Goal: Information Seeking & Learning: Learn about a topic

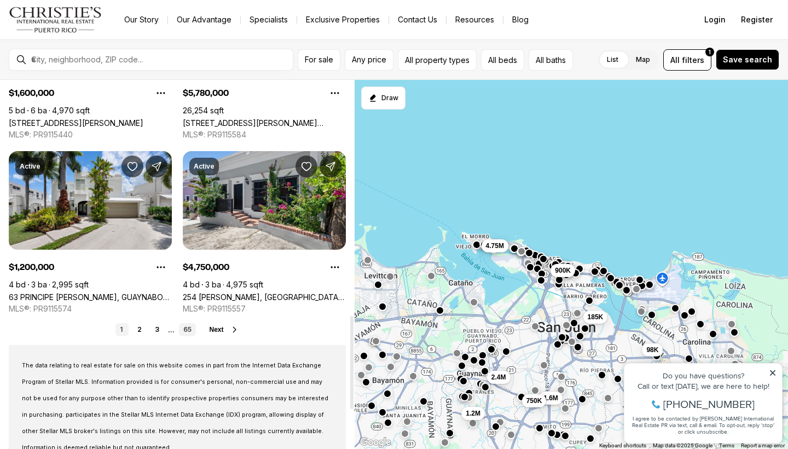
scroll to position [943, 0]
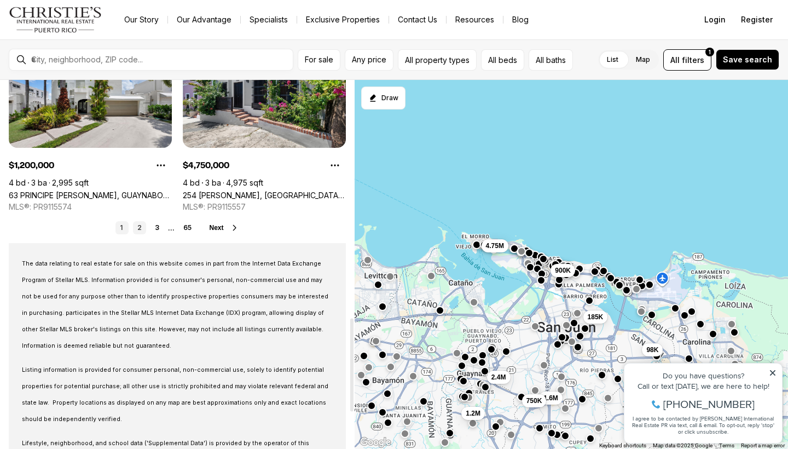
click at [137, 229] on link "2" at bounding box center [139, 227] width 13 height 13
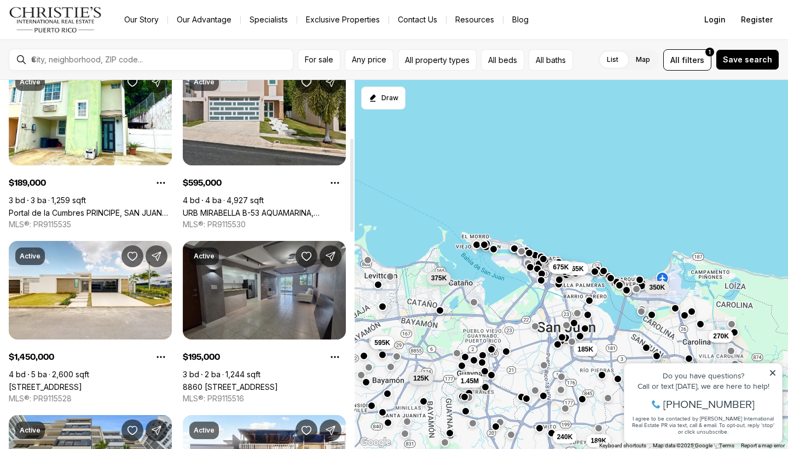
scroll to position [229, 0]
click at [237, 382] on link "8860 [STREET_ADDRESS]" at bounding box center [230, 386] width 95 height 9
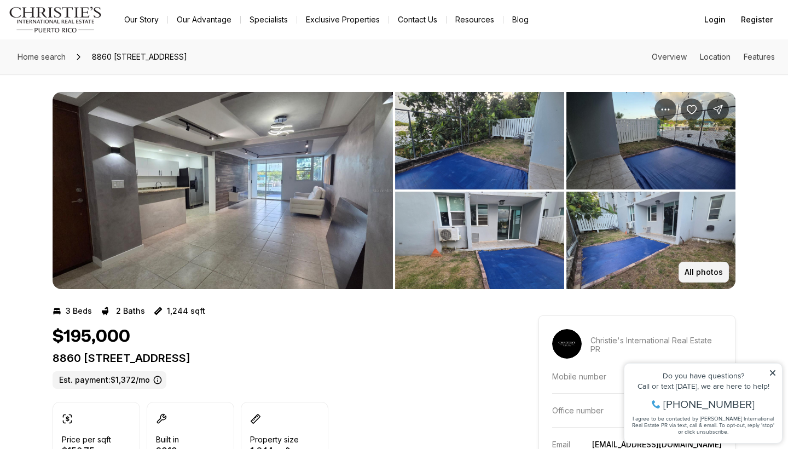
click at [715, 268] on p "All photos" at bounding box center [703, 272] width 38 height 9
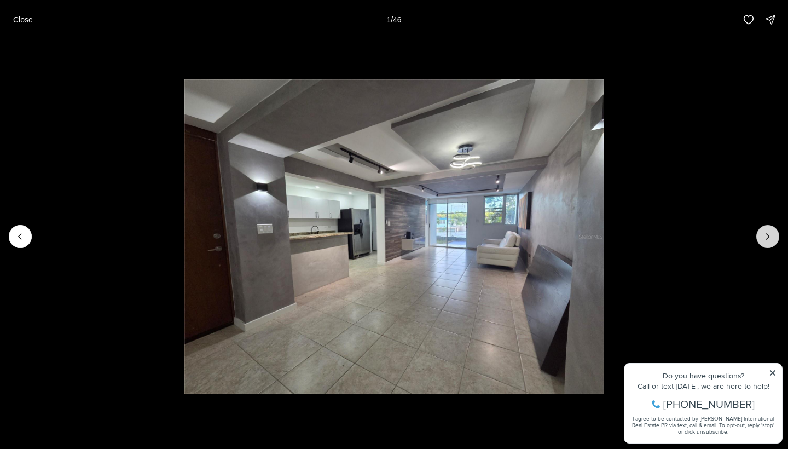
click at [764, 242] on button "Next slide" at bounding box center [767, 236] width 23 height 23
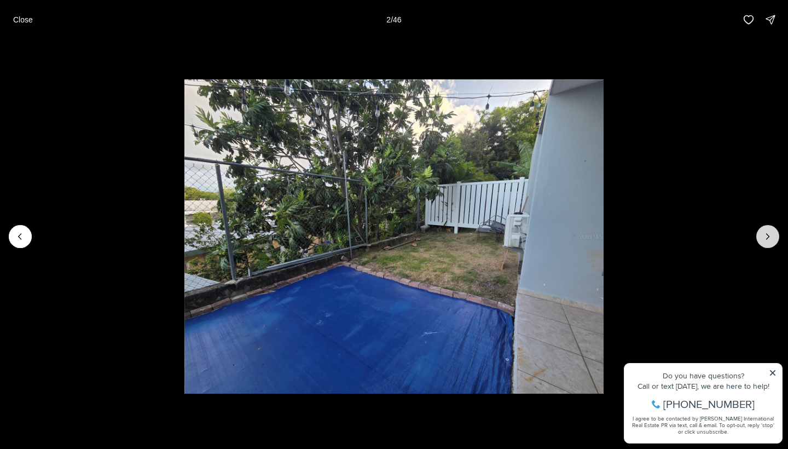
click at [764, 242] on button "Next slide" at bounding box center [767, 236] width 23 height 23
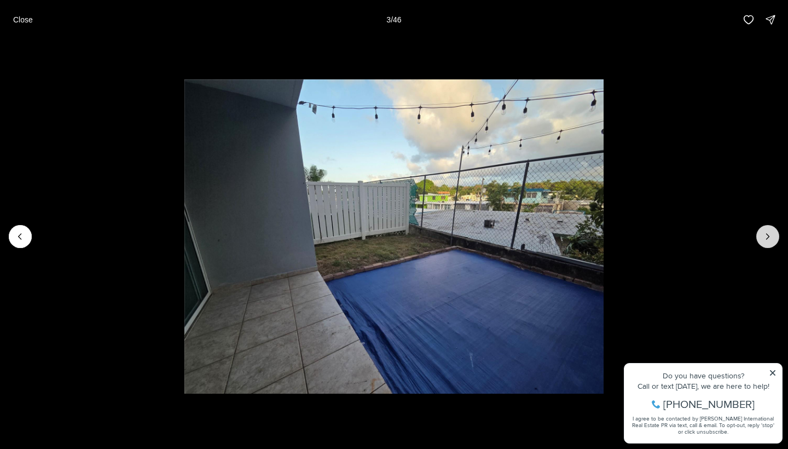
click at [764, 242] on button "Next slide" at bounding box center [767, 236] width 23 height 23
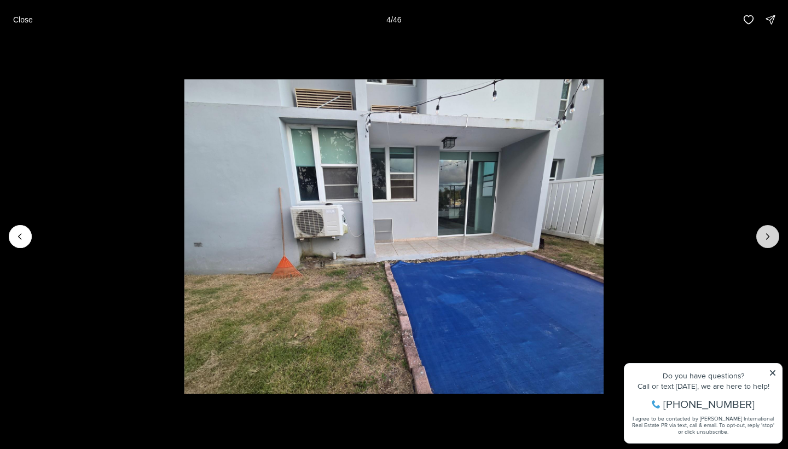
click at [764, 242] on button "Next slide" at bounding box center [767, 236] width 23 height 23
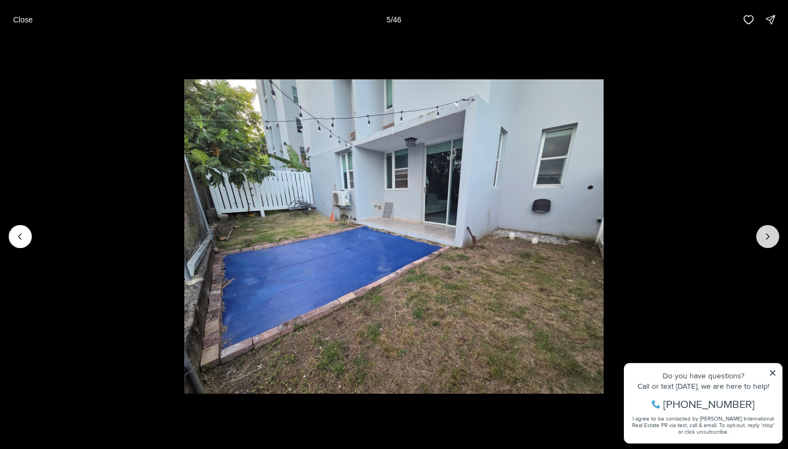
click at [764, 242] on button "Next slide" at bounding box center [767, 236] width 23 height 23
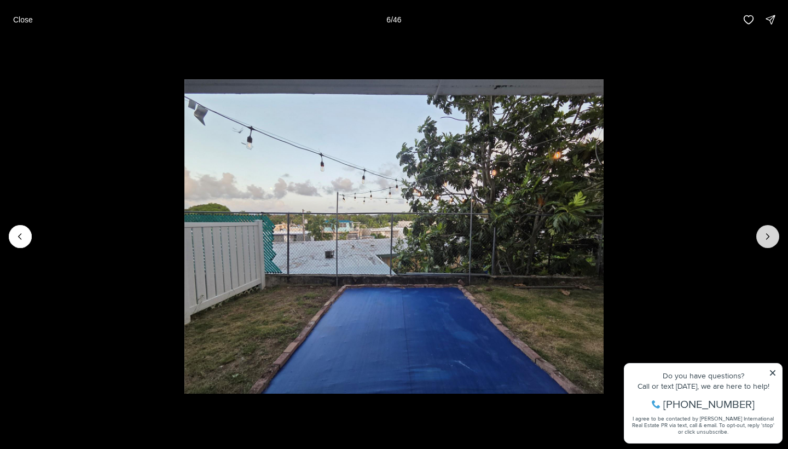
click at [764, 242] on button "Next slide" at bounding box center [767, 236] width 23 height 23
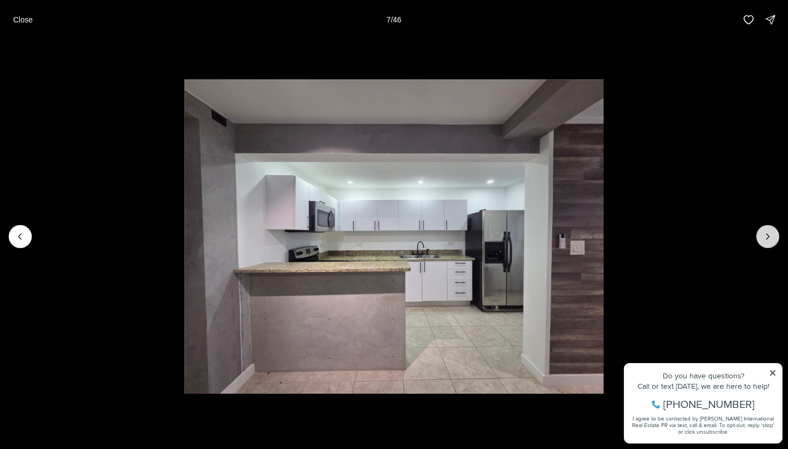
click at [764, 242] on button "Next slide" at bounding box center [767, 236] width 23 height 23
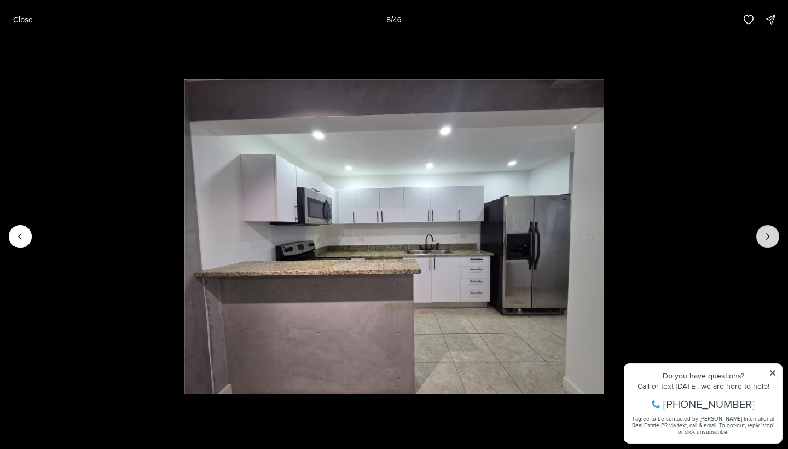
click at [763, 242] on button "Next slide" at bounding box center [767, 236] width 23 height 23
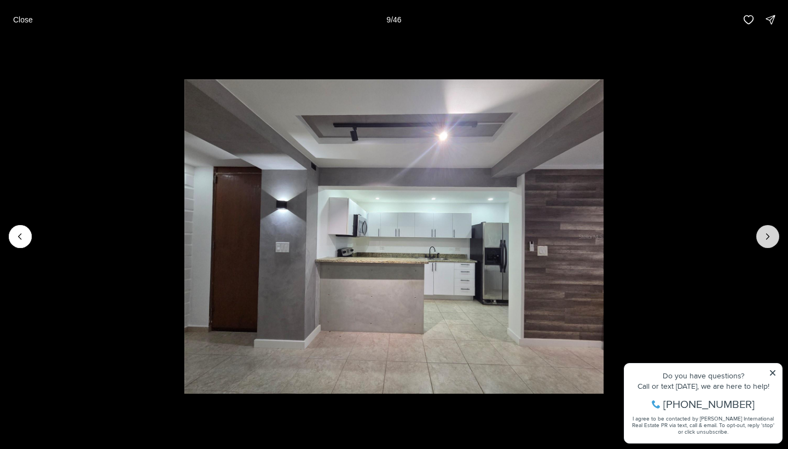
click at [763, 242] on button "Next slide" at bounding box center [767, 236] width 23 height 23
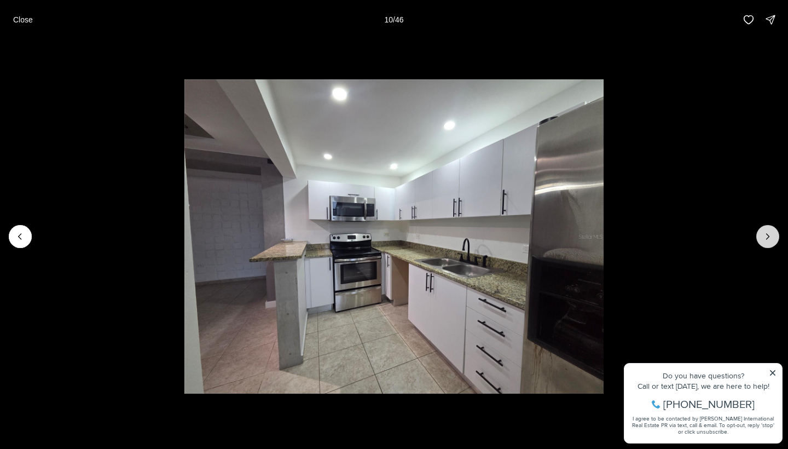
click at [763, 242] on button "Next slide" at bounding box center [767, 236] width 23 height 23
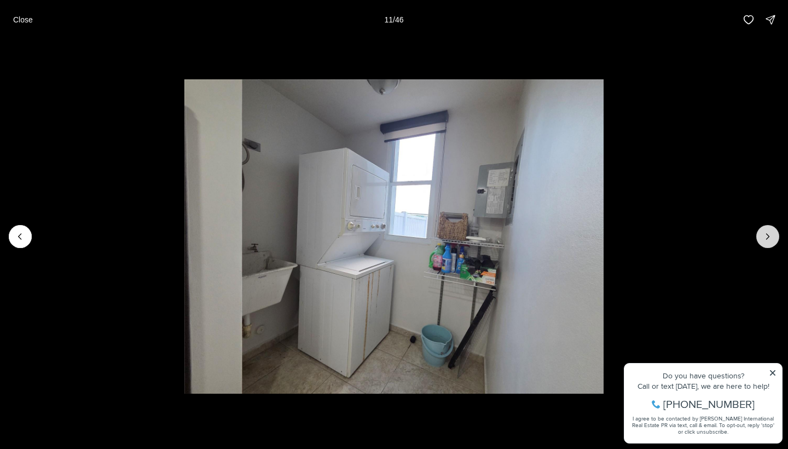
click at [763, 242] on button "Next slide" at bounding box center [767, 236] width 23 height 23
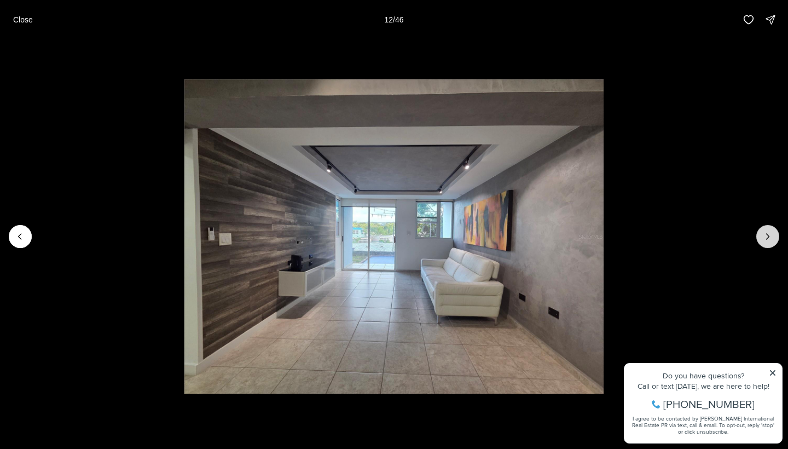
click at [763, 242] on button "Next slide" at bounding box center [767, 236] width 23 height 23
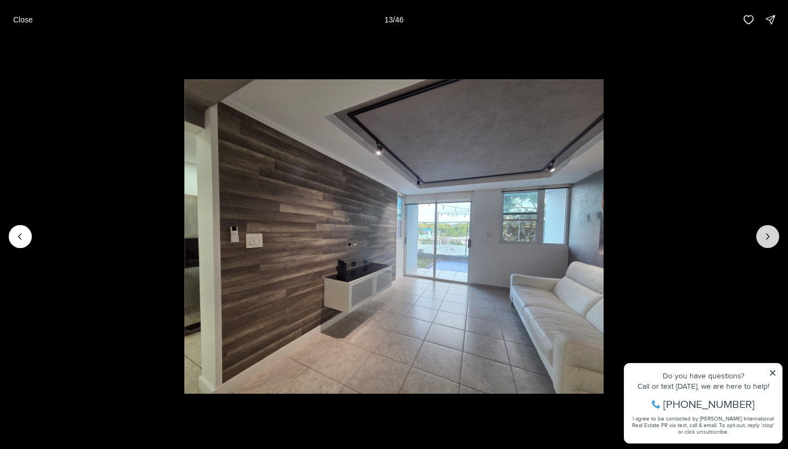
click at [763, 242] on button "Next slide" at bounding box center [767, 236] width 23 height 23
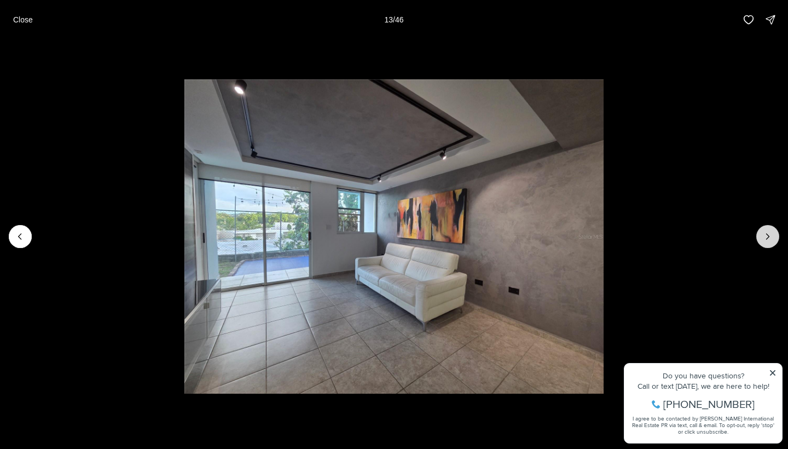
click at [763, 242] on button "Next slide" at bounding box center [767, 236] width 23 height 23
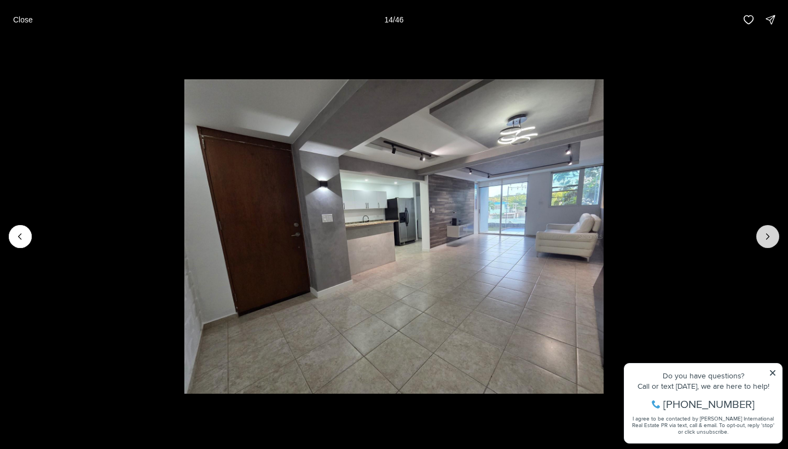
click at [763, 242] on button "Next slide" at bounding box center [767, 236] width 23 height 23
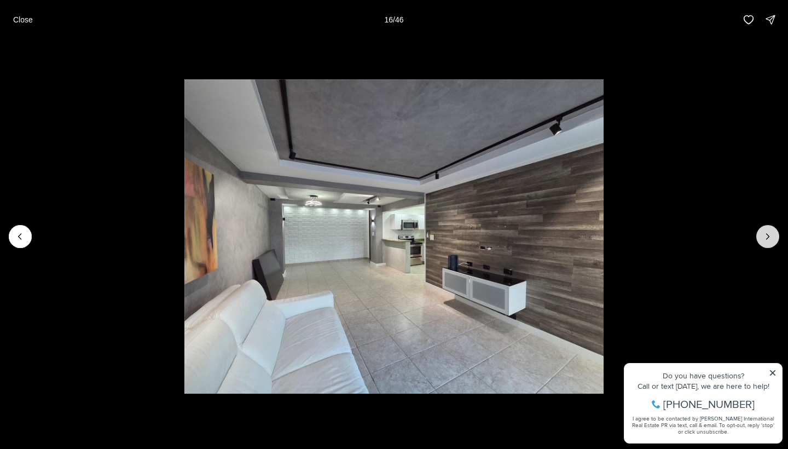
click at [763, 242] on button "Next slide" at bounding box center [767, 236] width 23 height 23
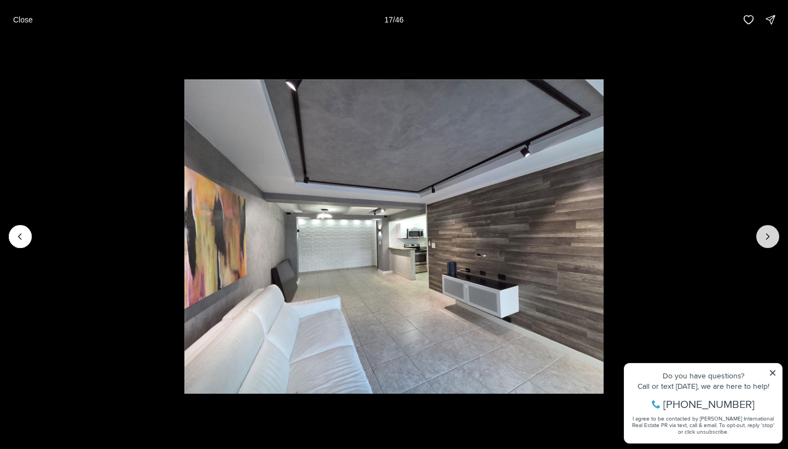
click at [763, 242] on button "Next slide" at bounding box center [767, 236] width 23 height 23
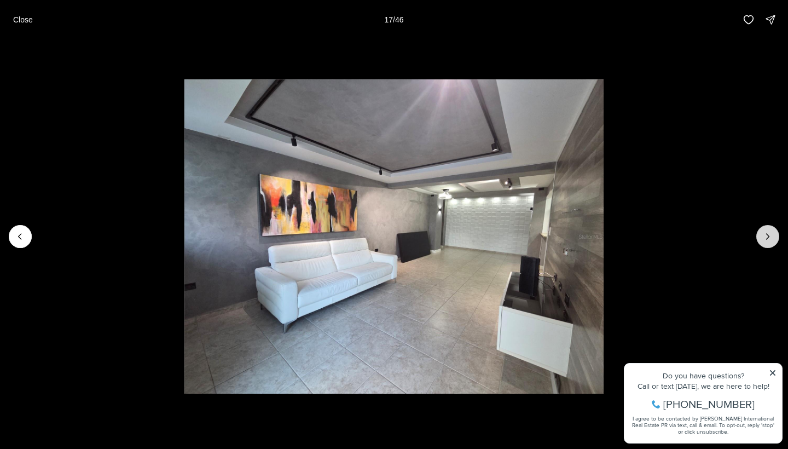
click at [763, 242] on button "Next slide" at bounding box center [767, 236] width 23 height 23
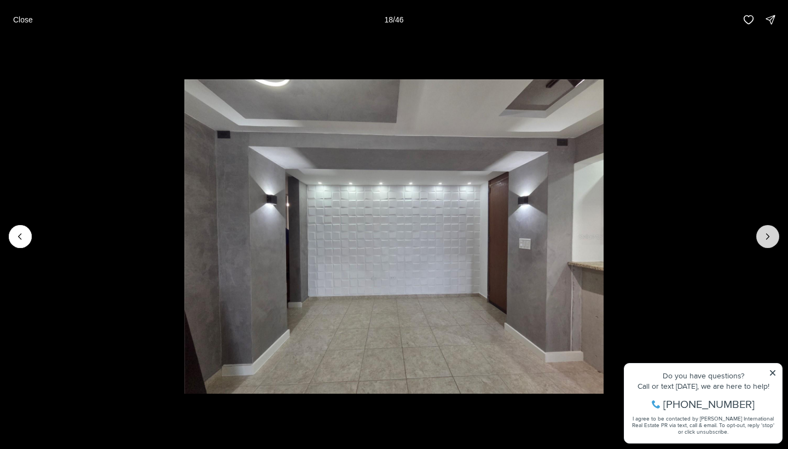
click at [763, 242] on button "Next slide" at bounding box center [767, 236] width 23 height 23
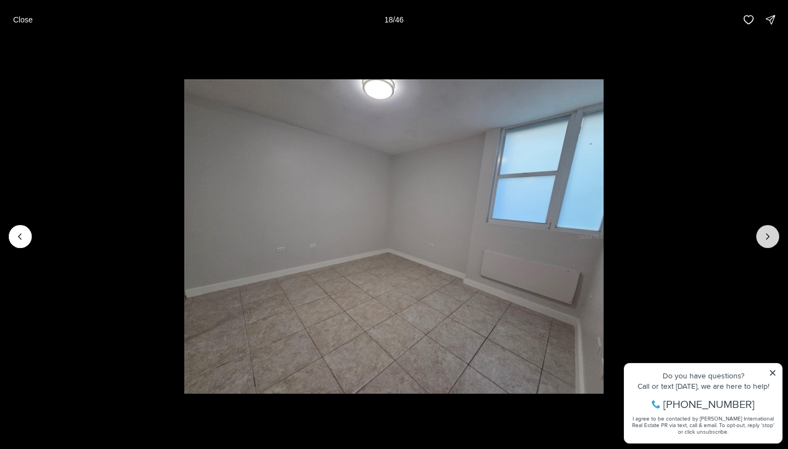
click at [763, 242] on button "Next slide" at bounding box center [767, 236] width 23 height 23
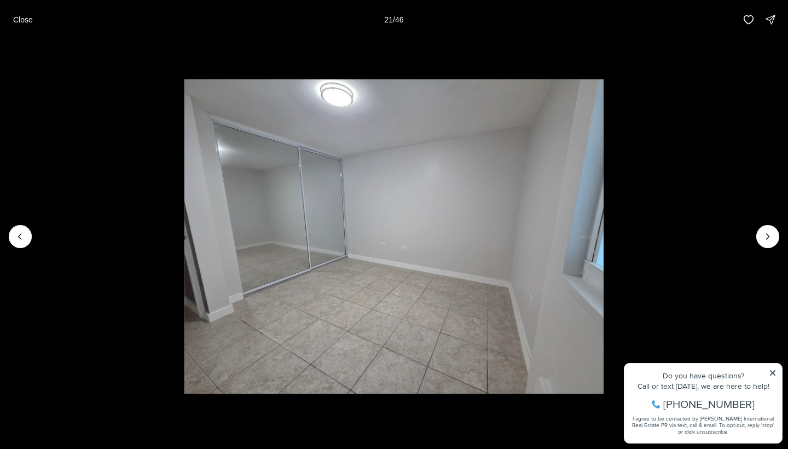
click at [184, 235] on img "21 of 46" at bounding box center [393, 236] width 419 height 314
click at [24, 10] on button "Close" at bounding box center [23, 20] width 33 height 22
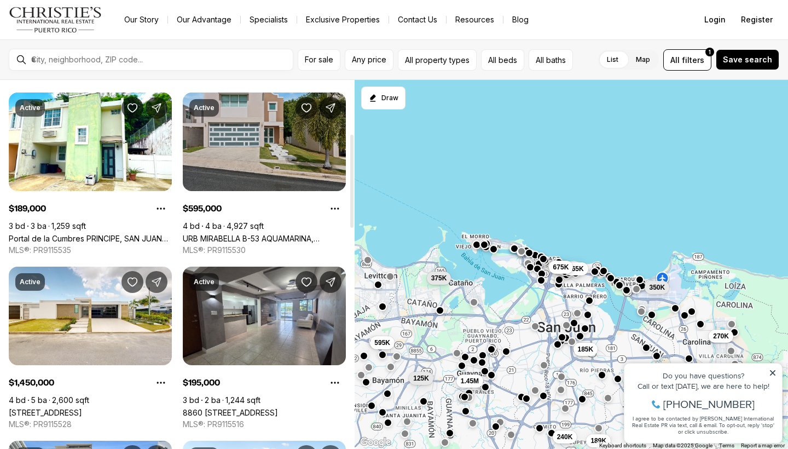
scroll to position [206, 0]
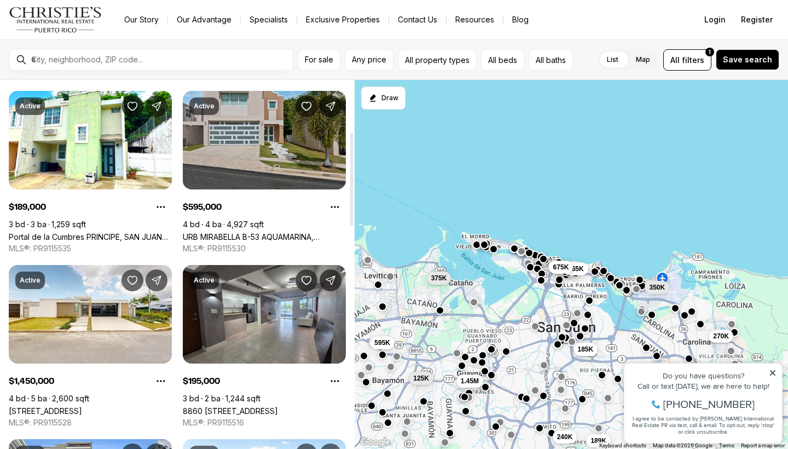
click at [263, 232] on link "URB MIRABELLA B-53 AQUAMARINA, BAYAMON PR, 00961" at bounding box center [264, 236] width 163 height 9
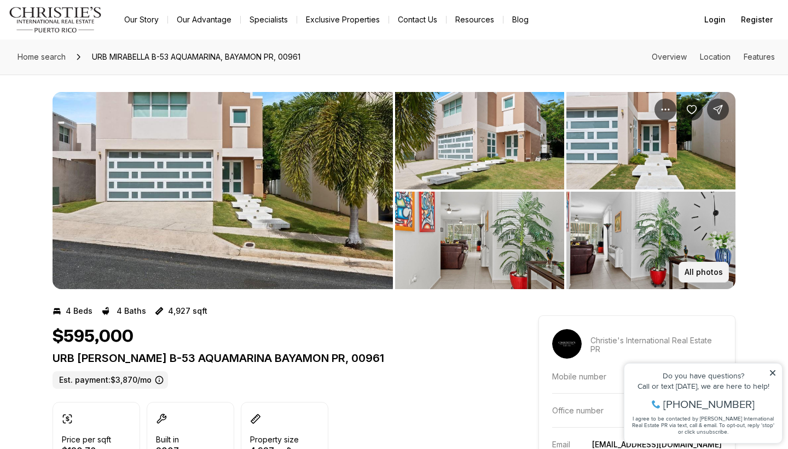
click at [713, 280] on button "All photos" at bounding box center [703, 272] width 50 height 21
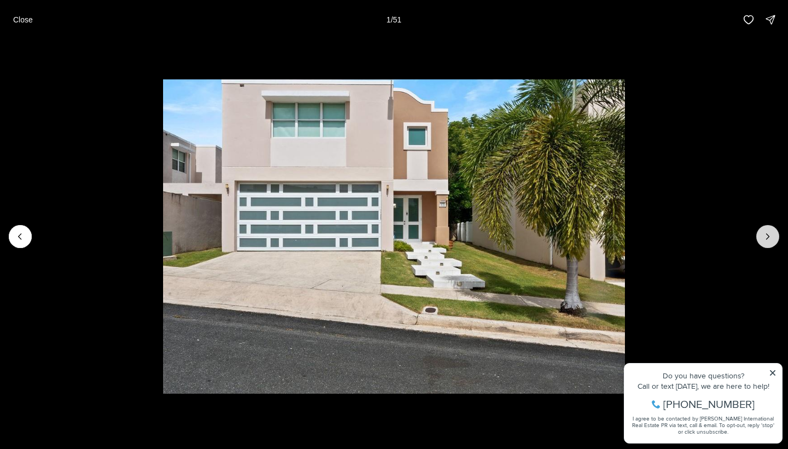
click at [766, 237] on icon "Next slide" at bounding box center [767, 236] width 11 height 11
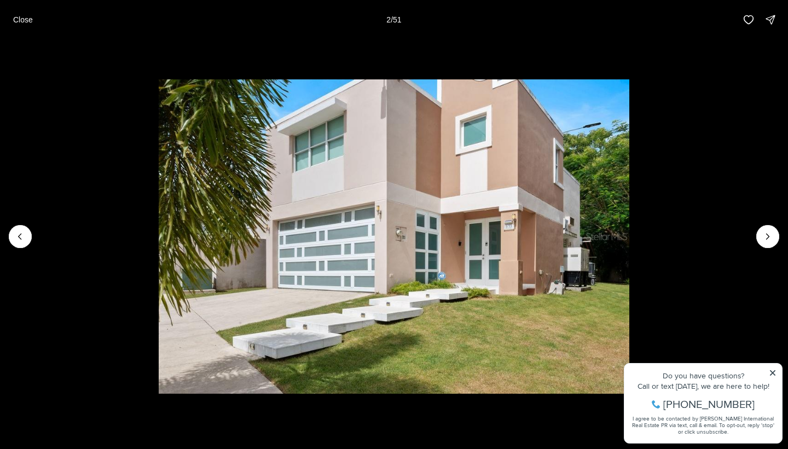
click at [767, 223] on li "2 of 51" at bounding box center [394, 236] width 788 height 394
click at [767, 228] on button "Next slide" at bounding box center [767, 236] width 23 height 23
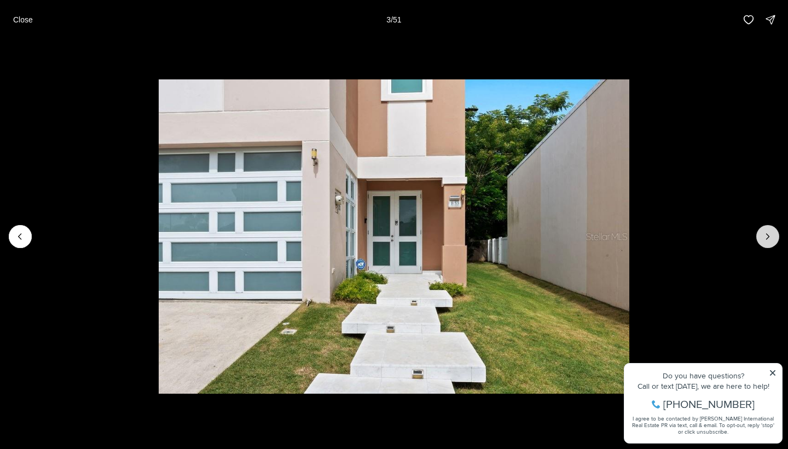
click at [767, 228] on button "Next slide" at bounding box center [767, 236] width 23 height 23
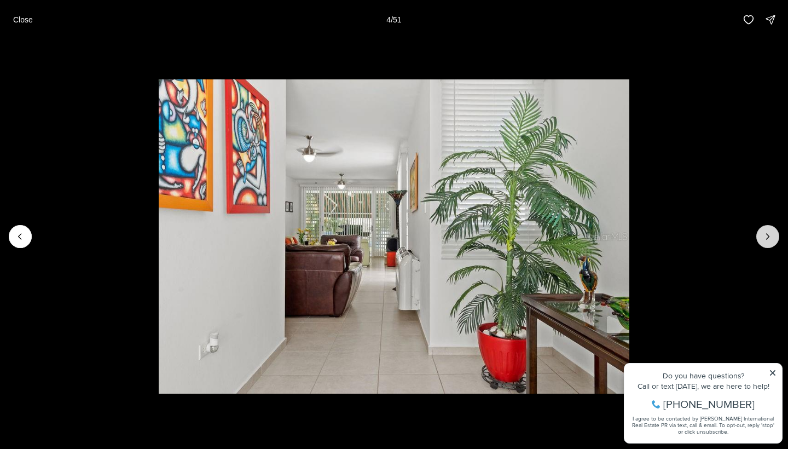
click at [763, 232] on icon "Next slide" at bounding box center [767, 236] width 11 height 11
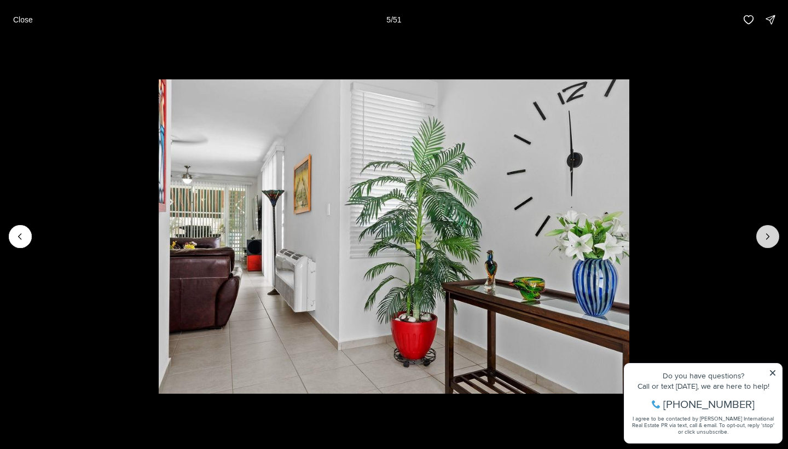
click at [763, 232] on icon "Next slide" at bounding box center [767, 236] width 11 height 11
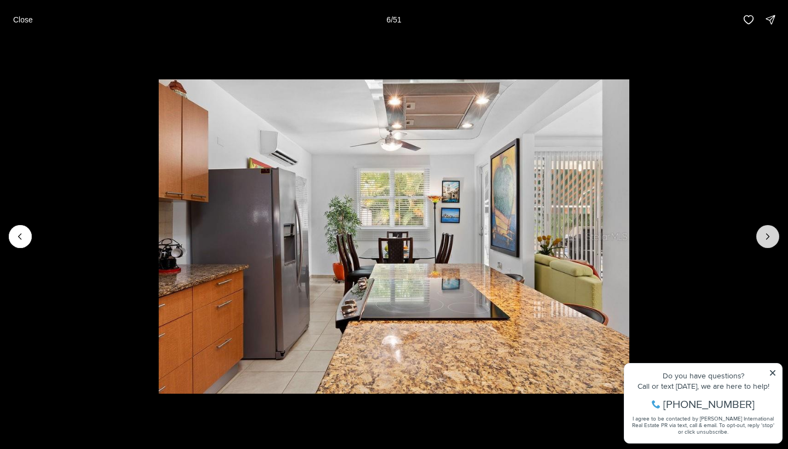
click at [763, 233] on icon "Next slide" at bounding box center [767, 236] width 11 height 11
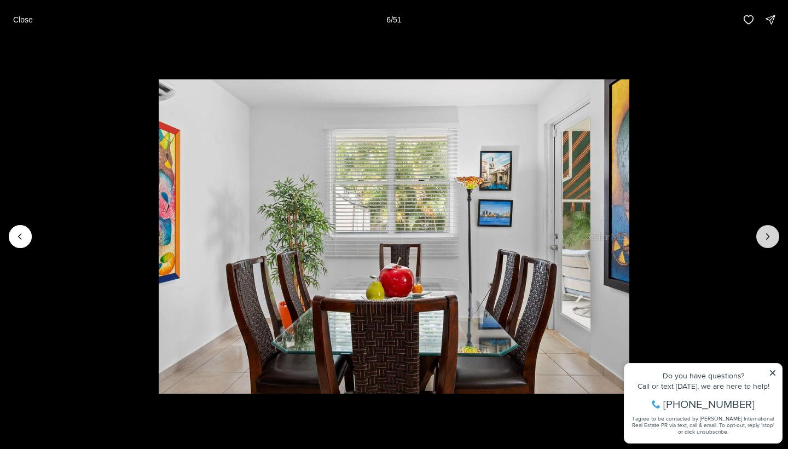
click at [763, 233] on icon "Next slide" at bounding box center [767, 236] width 11 height 11
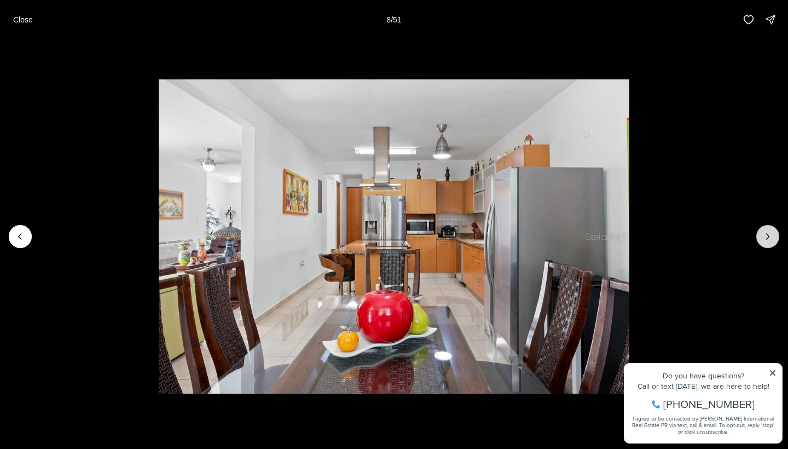
click at [764, 234] on icon "Next slide" at bounding box center [767, 236] width 11 height 11
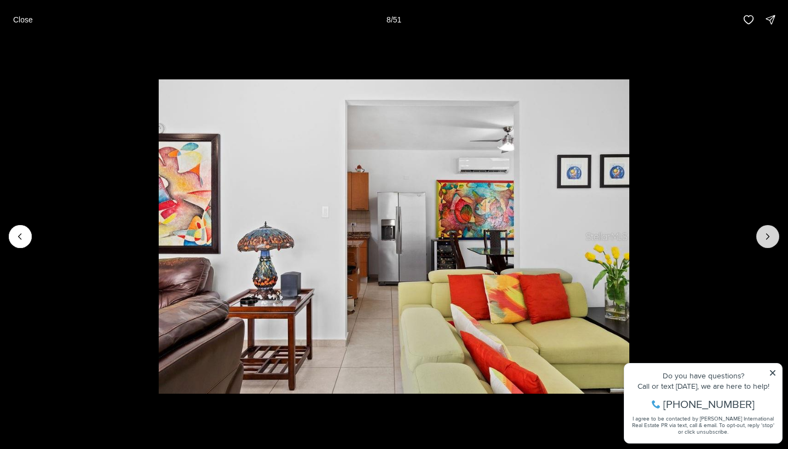
click at [764, 234] on icon "Next slide" at bounding box center [767, 236] width 11 height 11
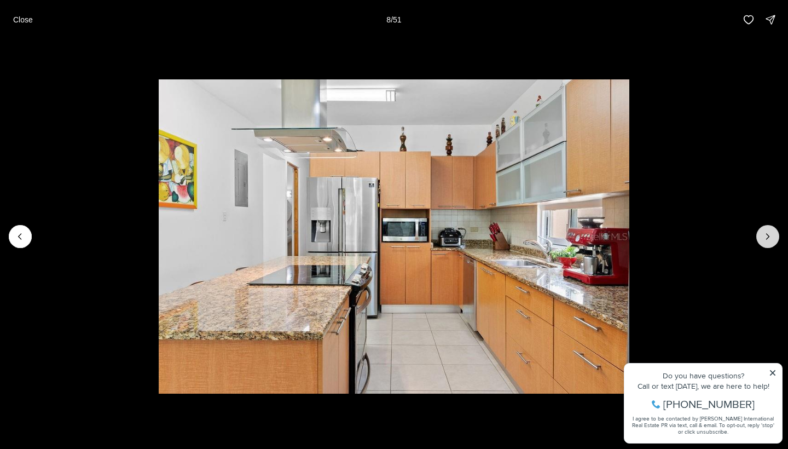
click at [764, 234] on icon "Next slide" at bounding box center [767, 236] width 11 height 11
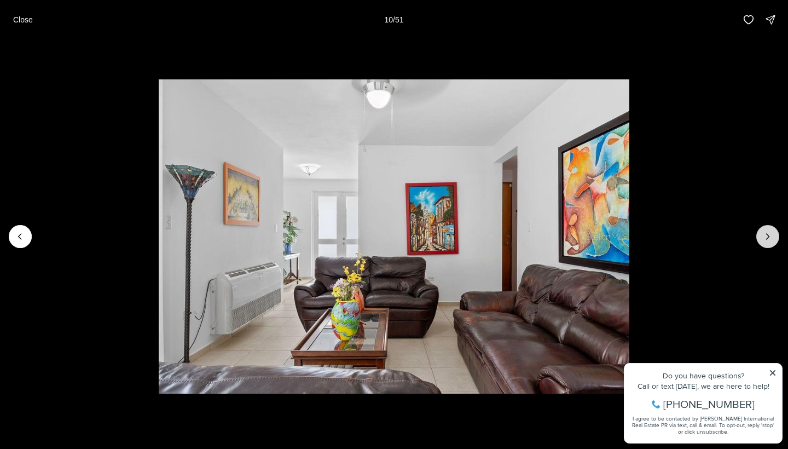
click at [764, 234] on icon "Next slide" at bounding box center [767, 236] width 11 height 11
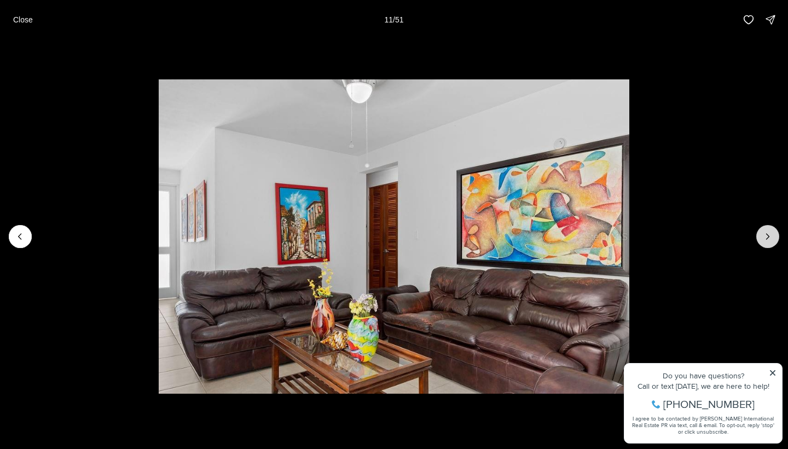
click at [764, 234] on icon "Next slide" at bounding box center [767, 236] width 11 height 11
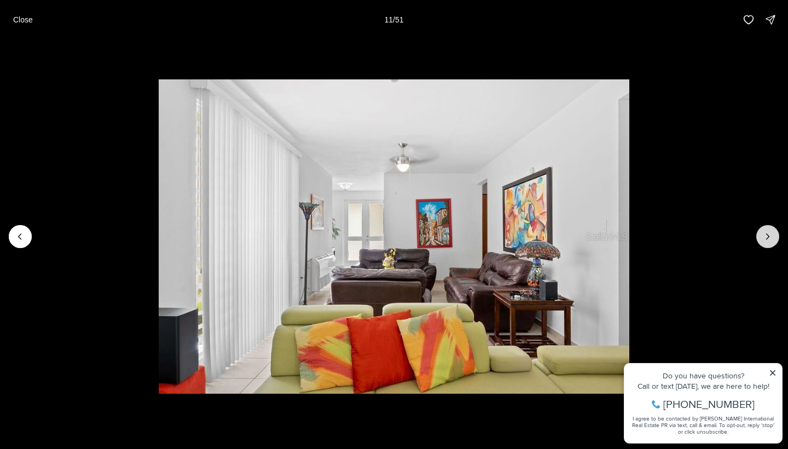
click at [764, 234] on icon "Next slide" at bounding box center [767, 236] width 11 height 11
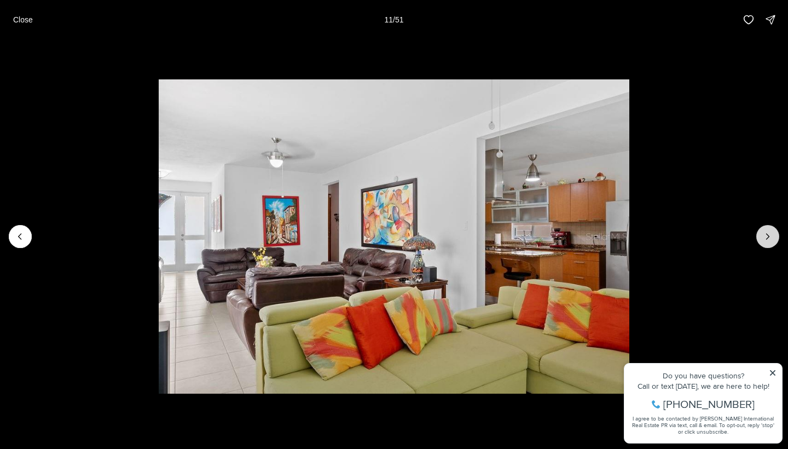
click at [764, 234] on icon "Next slide" at bounding box center [767, 236] width 11 height 11
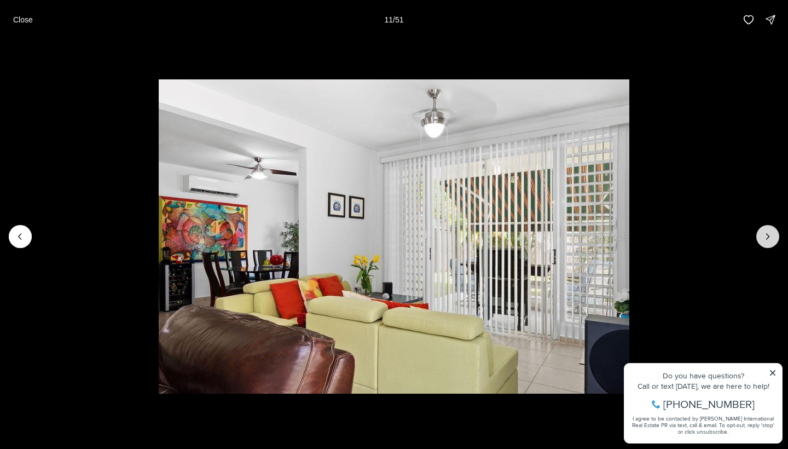
click at [764, 234] on icon "Next slide" at bounding box center [767, 236] width 11 height 11
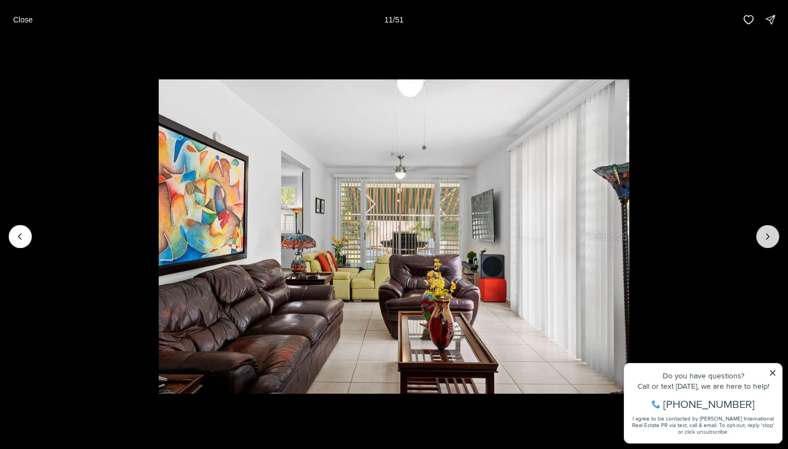
click at [764, 234] on icon "Next slide" at bounding box center [767, 236] width 11 height 11
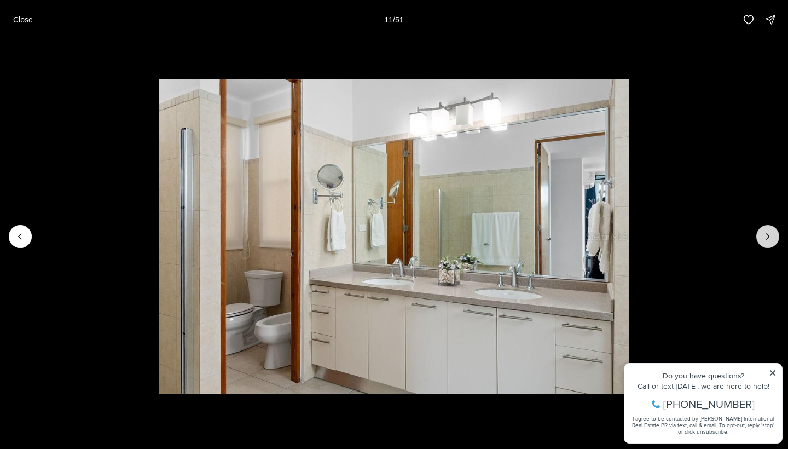
click at [764, 234] on icon "Next slide" at bounding box center [767, 236] width 11 height 11
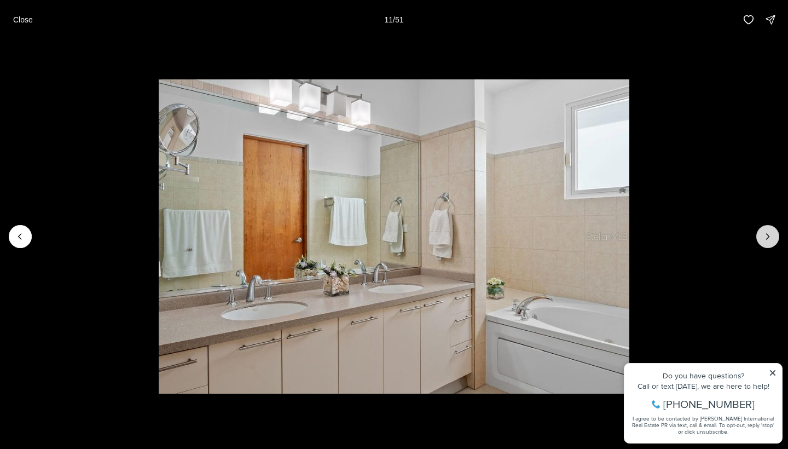
click at [764, 234] on icon "Next slide" at bounding box center [767, 236] width 11 height 11
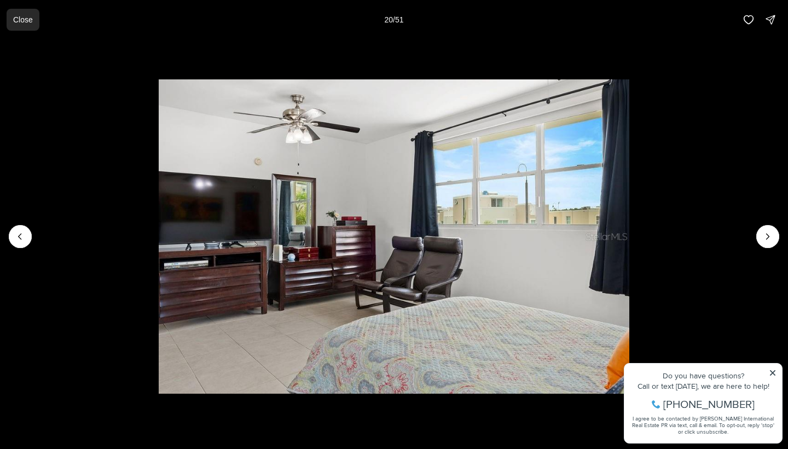
click at [16, 18] on p "Close" at bounding box center [23, 19] width 20 height 9
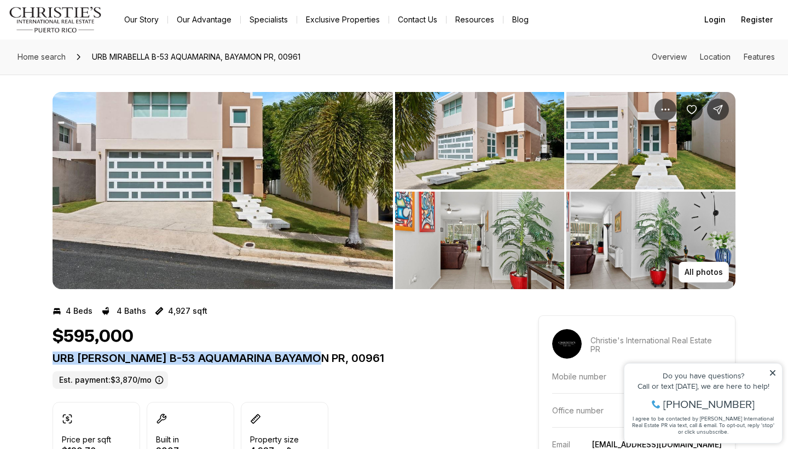
drag, startPoint x: 54, startPoint y: 356, endPoint x: 316, endPoint y: 358, distance: 262.6
click at [316, 358] on p "URB MIRABELLA B-53 AQUAMARINA BAYAMON PR, 00961" at bounding box center [276, 357] width 446 height 13
copy p "URB MIRABELLA B-53 AQUAMARINA BAYAMON PR"
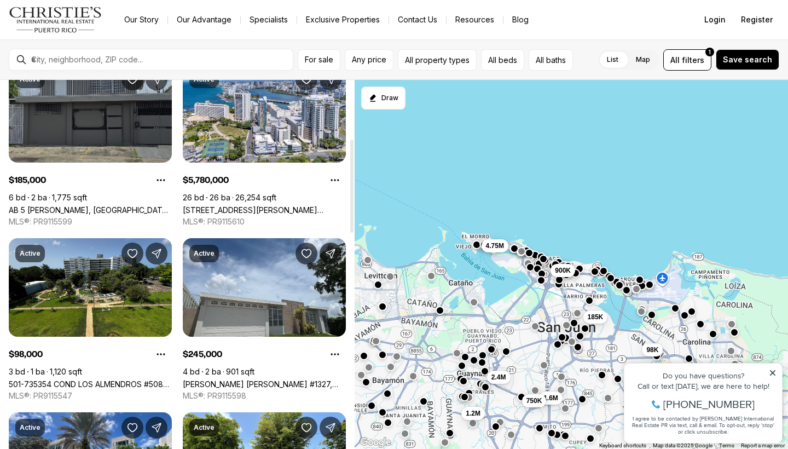
scroll to position [233, 0]
click at [99, 205] on link "AB 5 [PERSON_NAME], [GEOGRAPHIC_DATA][PERSON_NAME], 00922" at bounding box center [90, 209] width 163 height 9
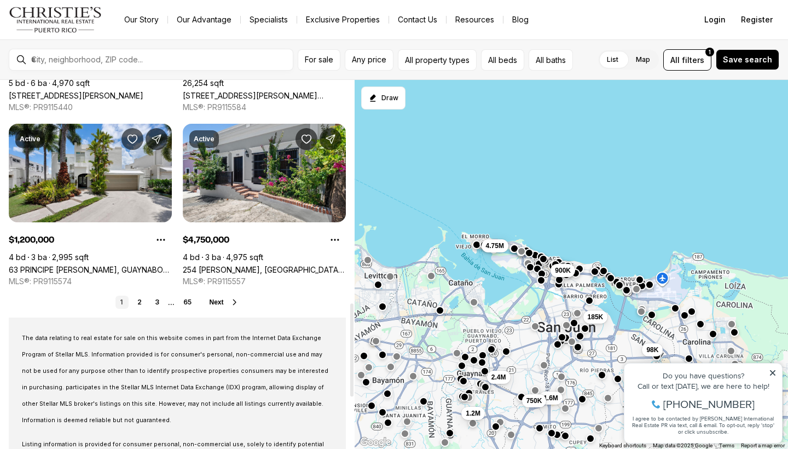
scroll to position [968, 0]
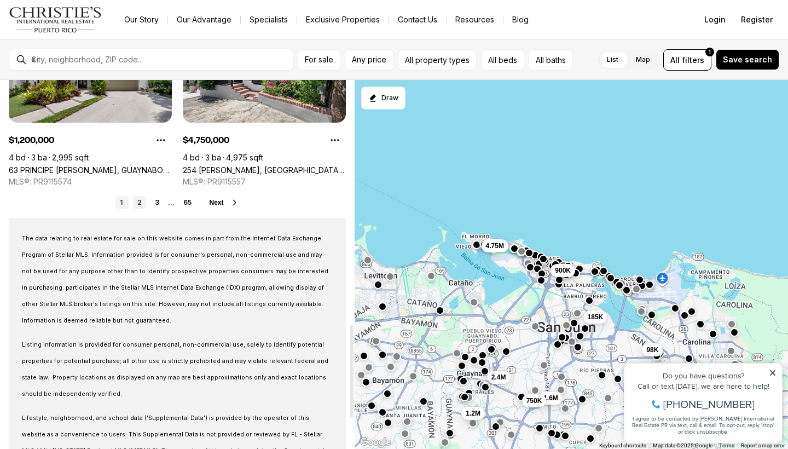
click at [142, 198] on link "2" at bounding box center [139, 202] width 13 height 13
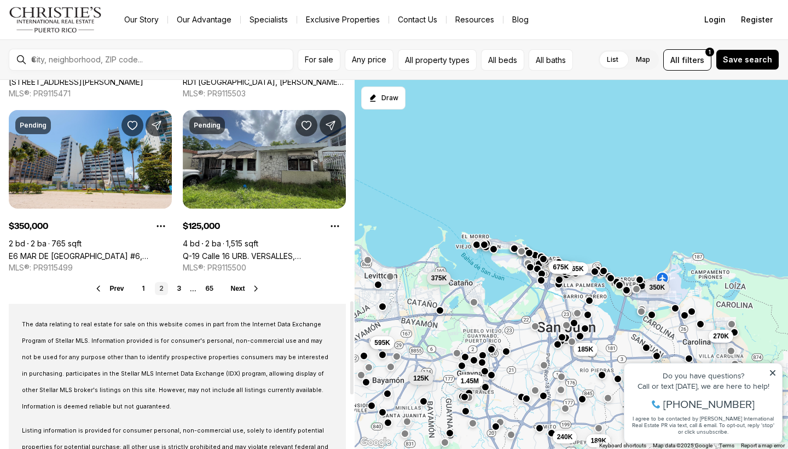
scroll to position [884, 0]
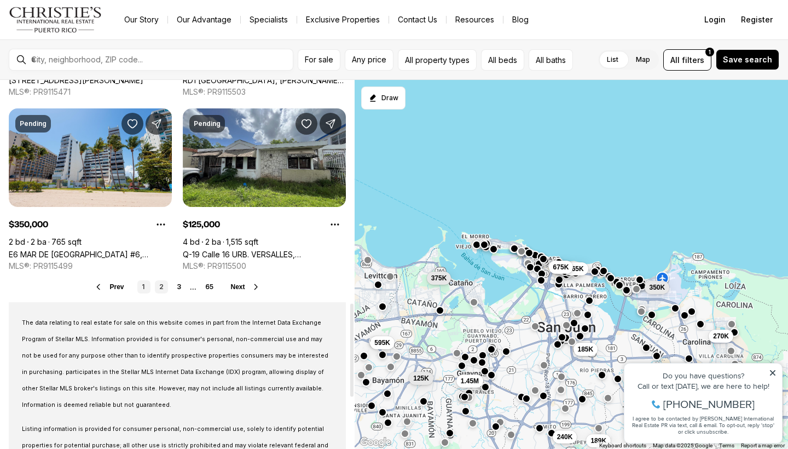
click at [141, 288] on link "1" at bounding box center [143, 286] width 13 height 13
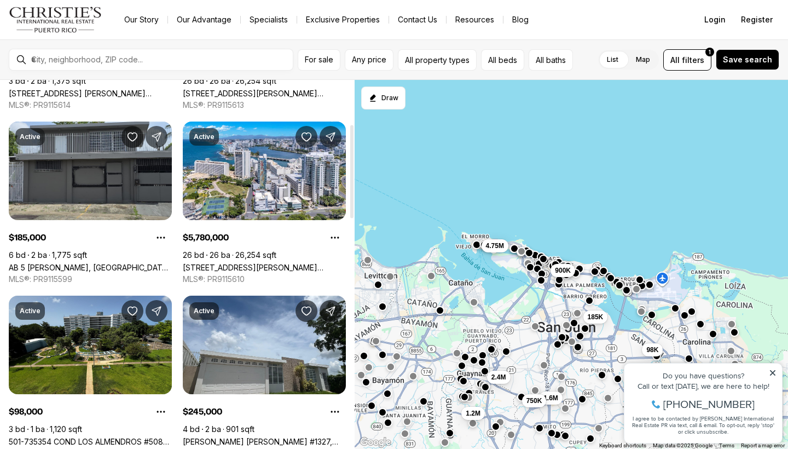
scroll to position [226, 0]
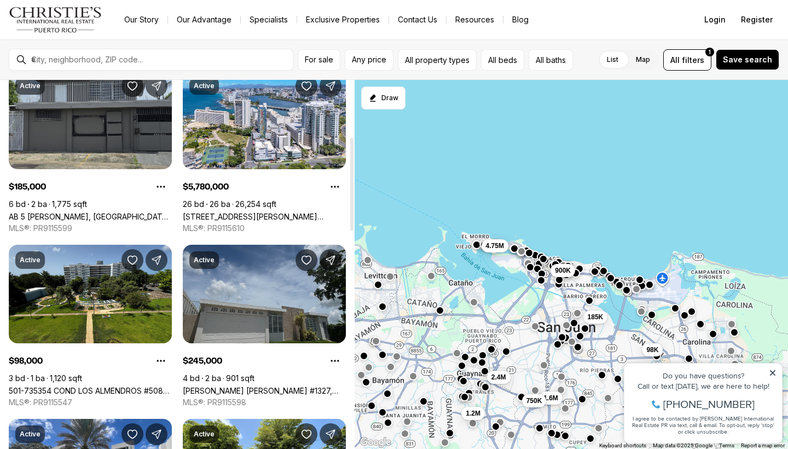
click at [225, 386] on link "[PERSON_NAME] [PERSON_NAME] #1327, [PERSON_NAME][GEOGRAPHIC_DATA], 00976" at bounding box center [264, 390] width 163 height 9
